Goal: Task Accomplishment & Management: Use online tool/utility

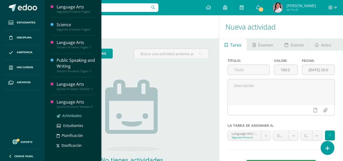
click at [67, 114] on span "Actividades" at bounding box center [72, 115] width 20 height 5
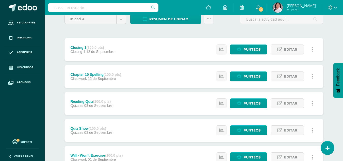
scroll to position [54, 0]
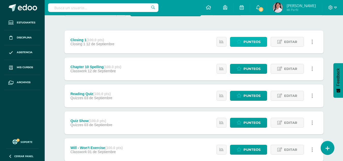
click at [247, 41] on span "Punteos" at bounding box center [252, 41] width 17 height 9
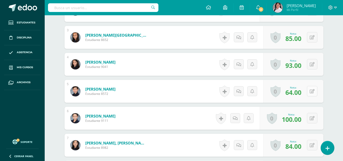
scroll to position [205, 0]
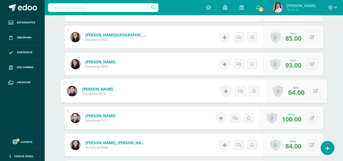
click at [313, 90] on icon at bounding box center [315, 91] width 5 height 4
click at [278, 93] on input "64.00" at bounding box center [281, 92] width 20 height 10
click at [280, 93] on input "4.00" at bounding box center [281, 92] width 20 height 10
click at [284, 93] on input "00" at bounding box center [281, 92] width 20 height 10
type input "0"
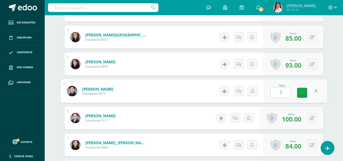
type input "74"
click at [302, 92] on icon at bounding box center [302, 92] width 5 height 4
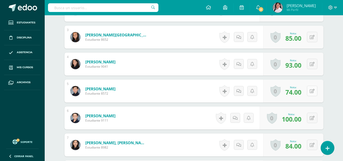
drag, startPoint x: 302, startPoint y: 92, endPoint x: 314, endPoint y: 91, distance: 11.2
click at [314, 91] on div "0 [GEOGRAPHIC_DATA] Logros obtenidos Aún no hay logros agregados Nota: 74.00" at bounding box center [294, 91] width 60 height 23
